Goal: Find specific page/section: Find specific page/section

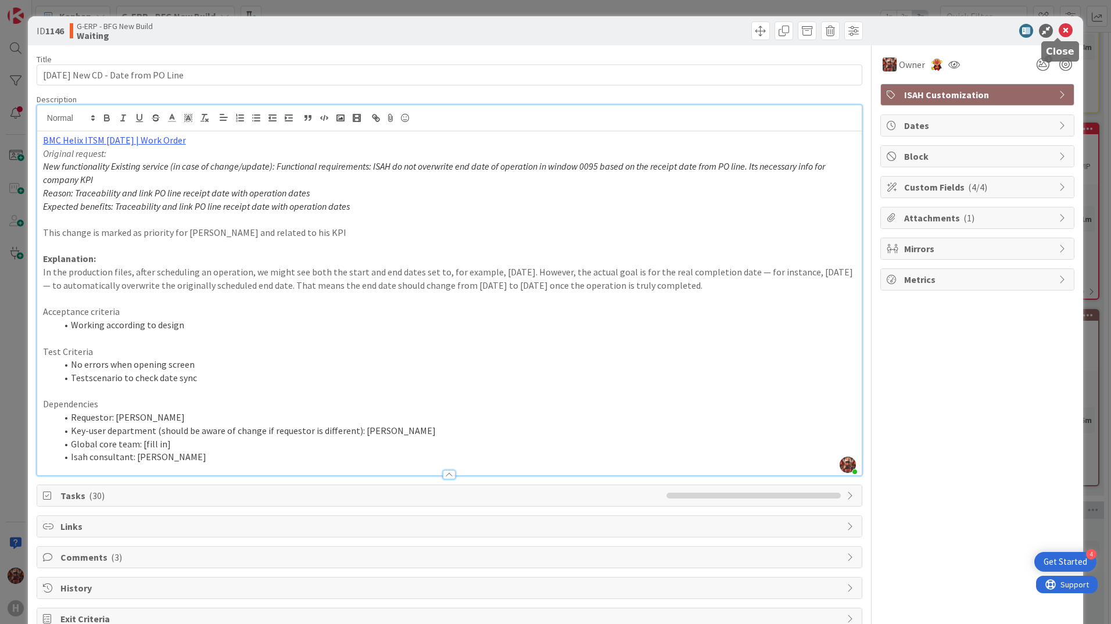
click at [1063, 30] on icon at bounding box center [1066, 31] width 14 height 14
click at [1059, 31] on icon at bounding box center [1066, 31] width 14 height 14
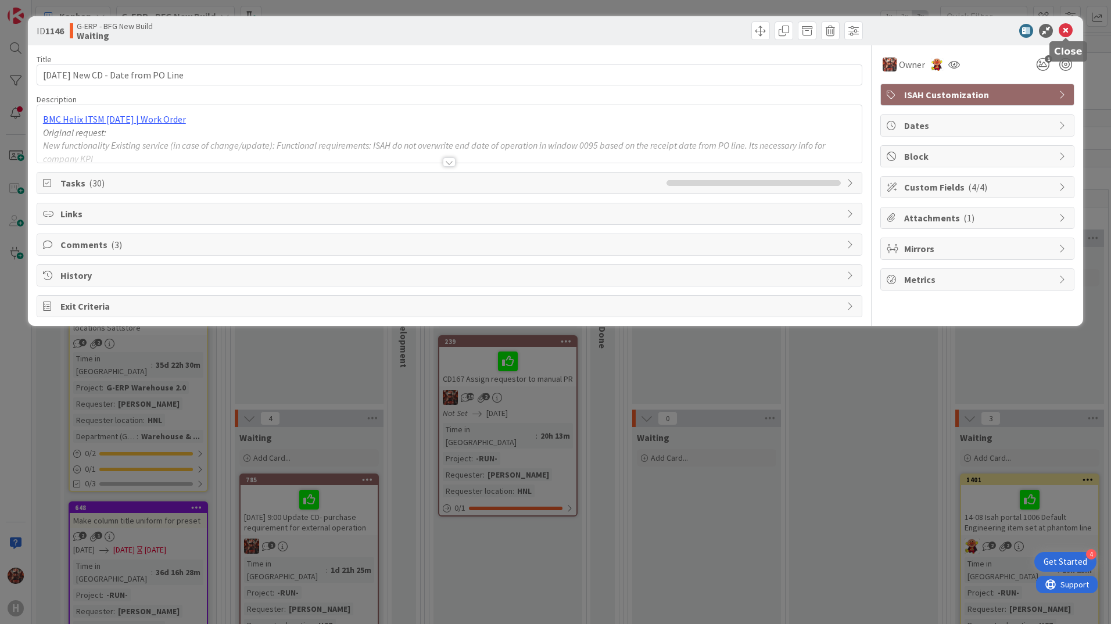
click at [1061, 30] on icon at bounding box center [1066, 31] width 14 height 14
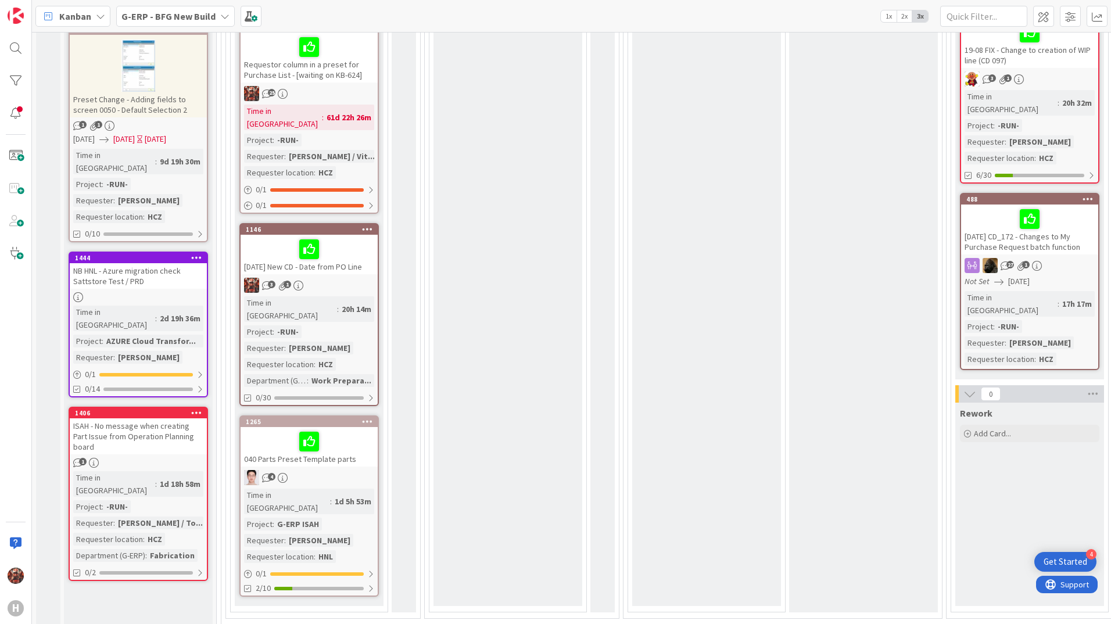
scroll to position [349, 0]
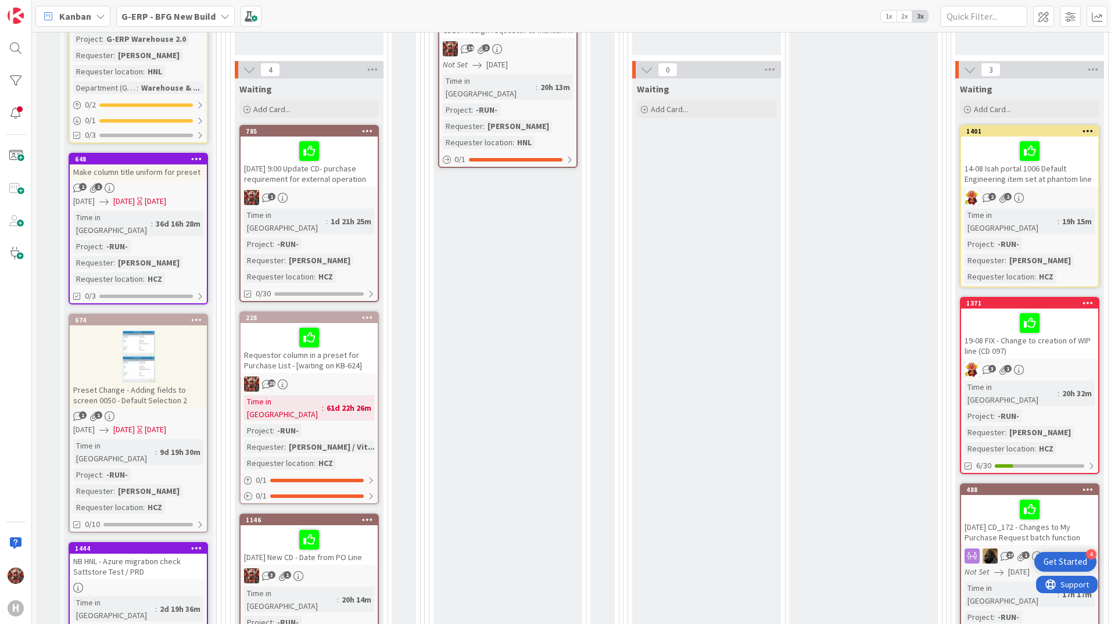
click at [329, 179] on div "[DATE] 9:00 Update CD- purchase requirement for external operation" at bounding box center [309, 162] width 137 height 50
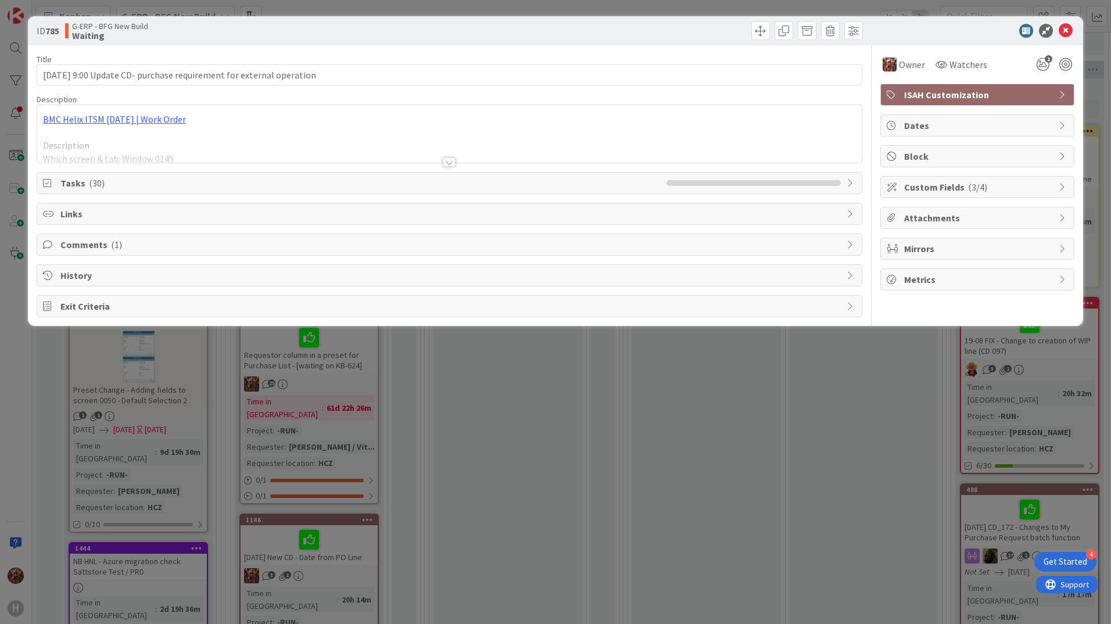
click at [449, 166] on div at bounding box center [449, 161] width 13 height 9
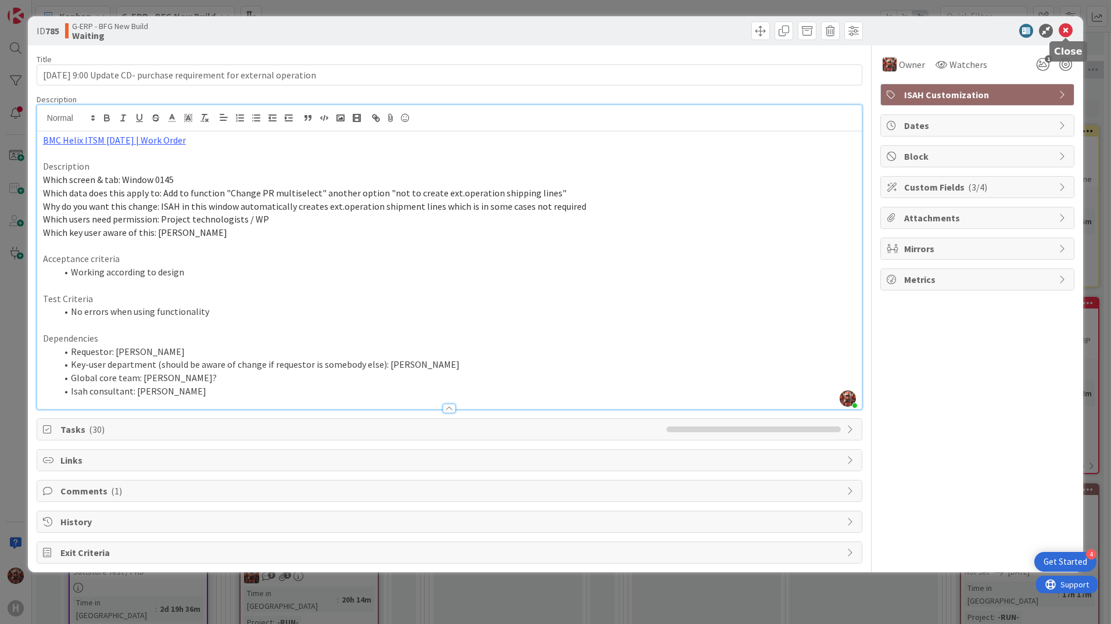
drag, startPoint x: 1065, startPoint y: 28, endPoint x: 980, endPoint y: 49, distance: 87.9
click at [1066, 28] on icon at bounding box center [1066, 31] width 14 height 14
